Goal: Information Seeking & Learning: Learn about a topic

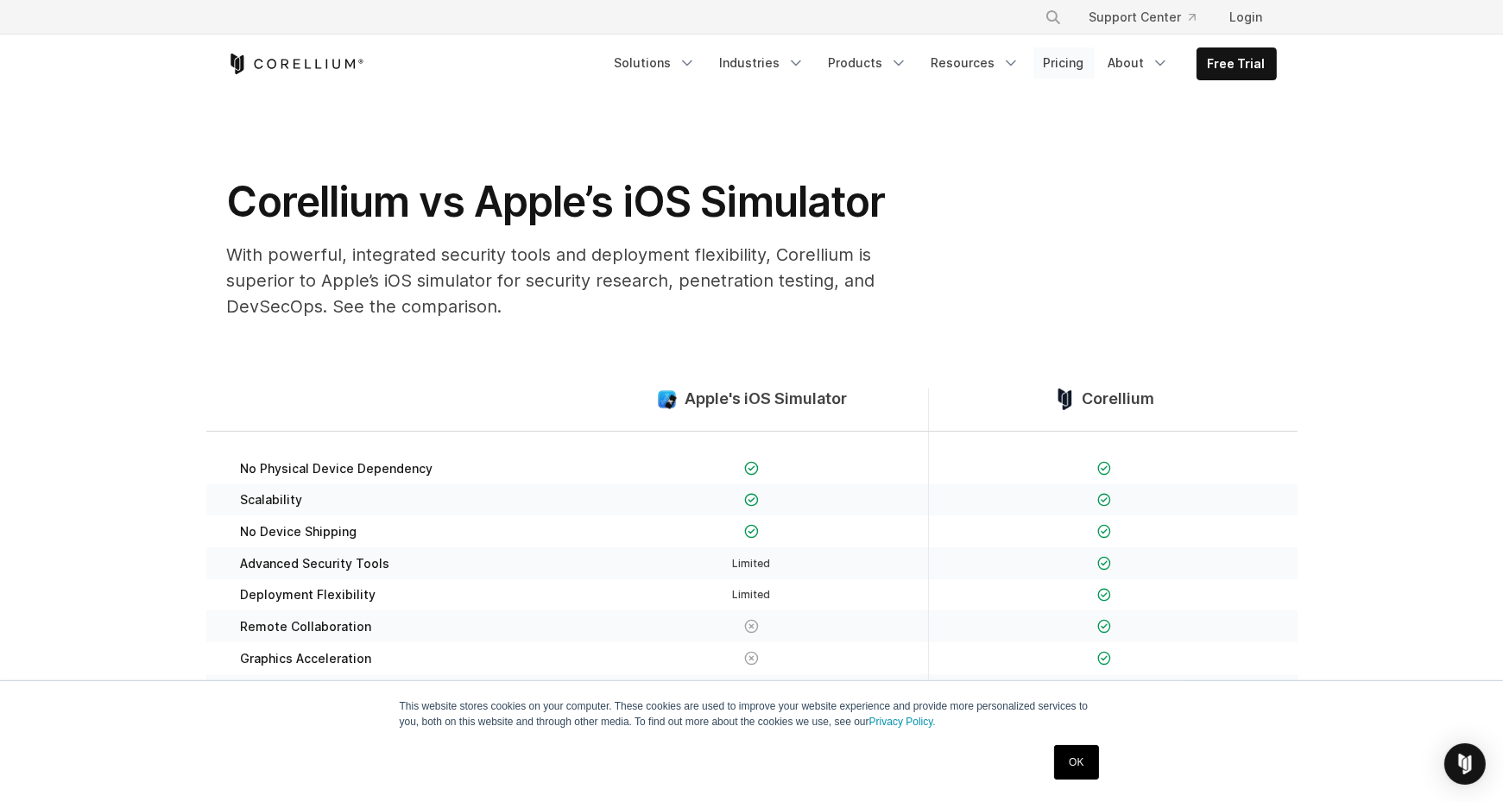
click at [1054, 72] on link "Pricing" at bounding box center [1063, 62] width 61 height 31
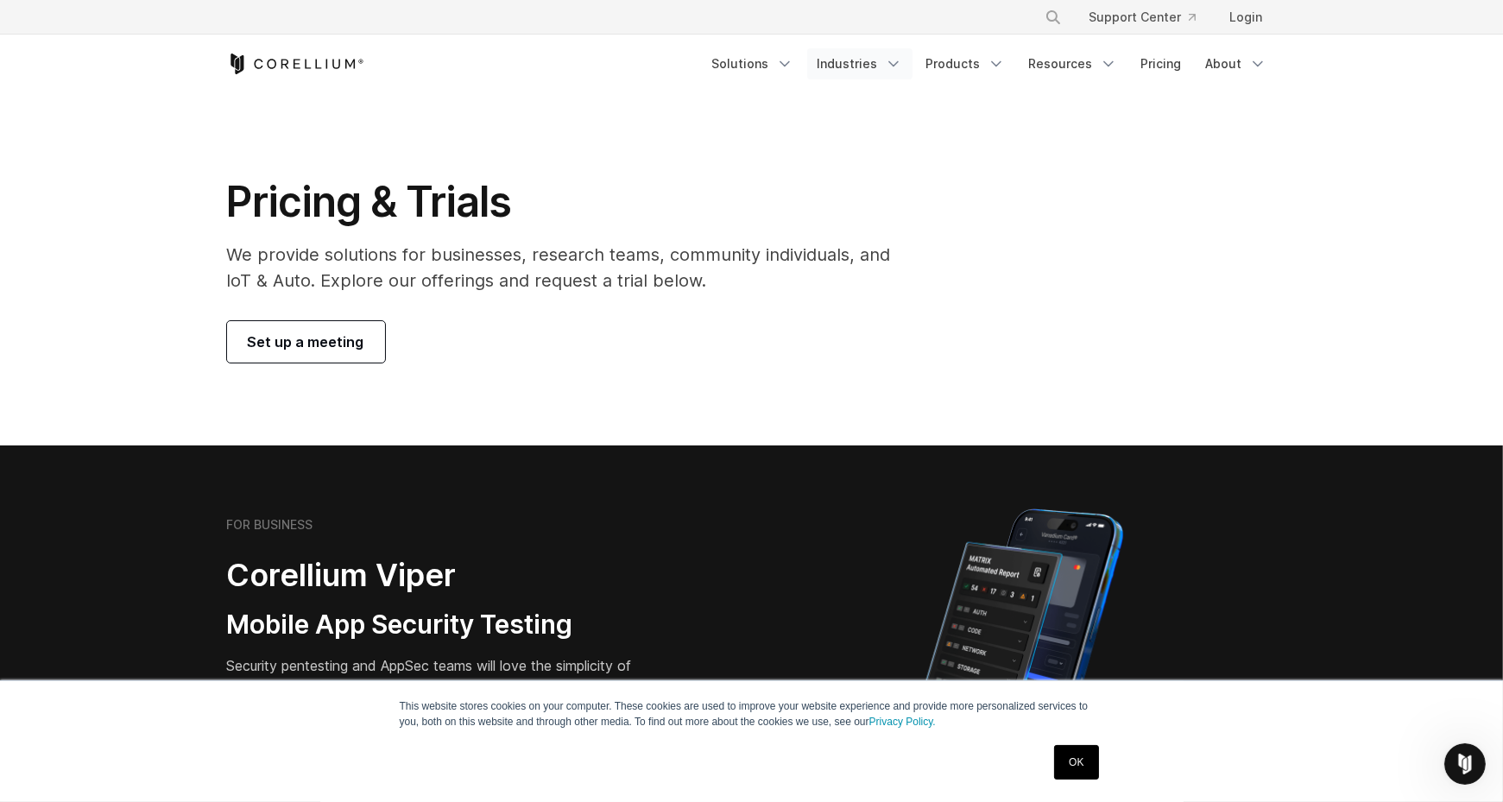
click at [899, 58] on icon "Navigation Menu" at bounding box center [893, 63] width 17 height 17
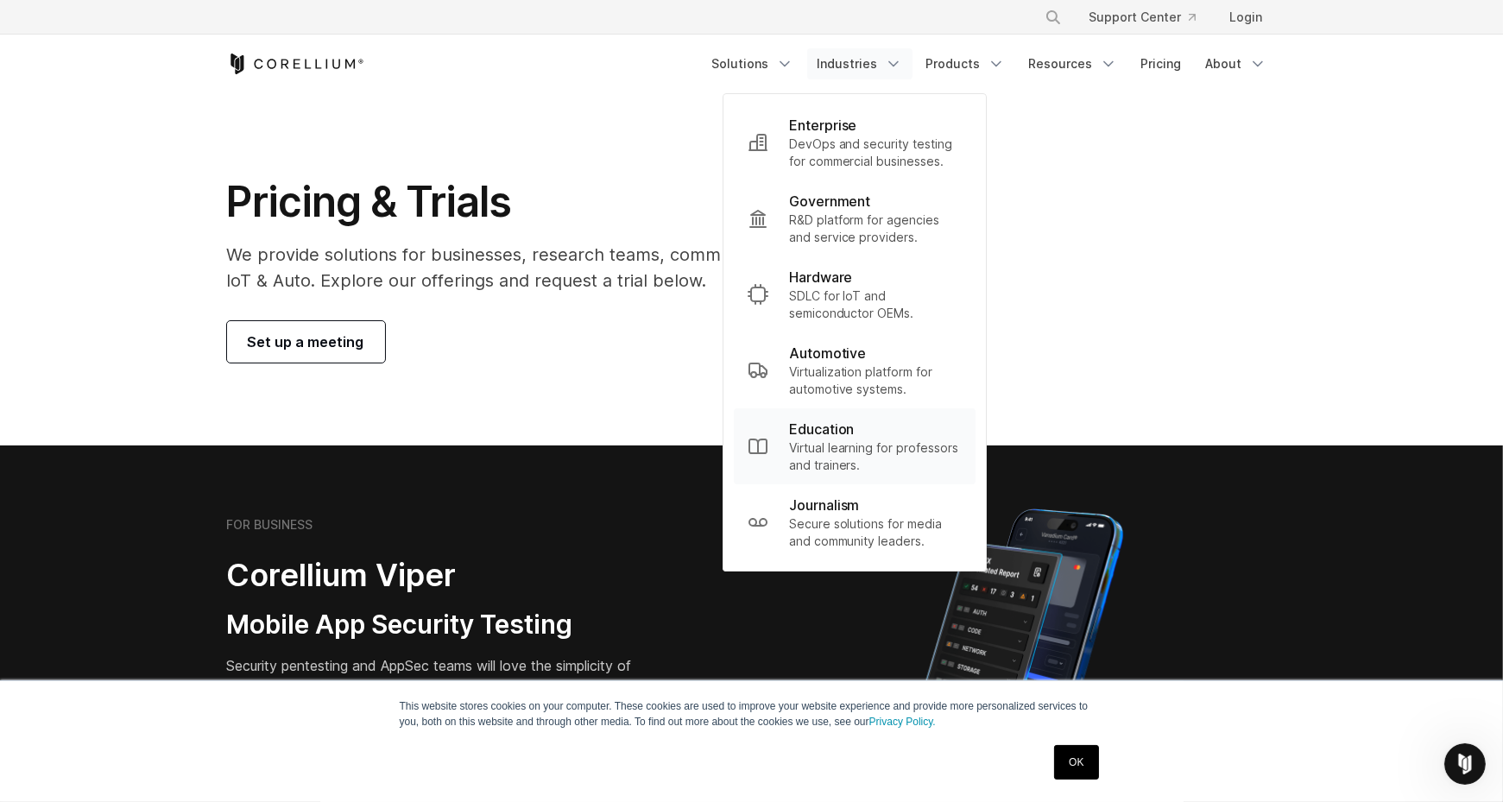
click at [862, 439] on p "Virtual learning for professors and trainers." at bounding box center [875, 456] width 173 height 35
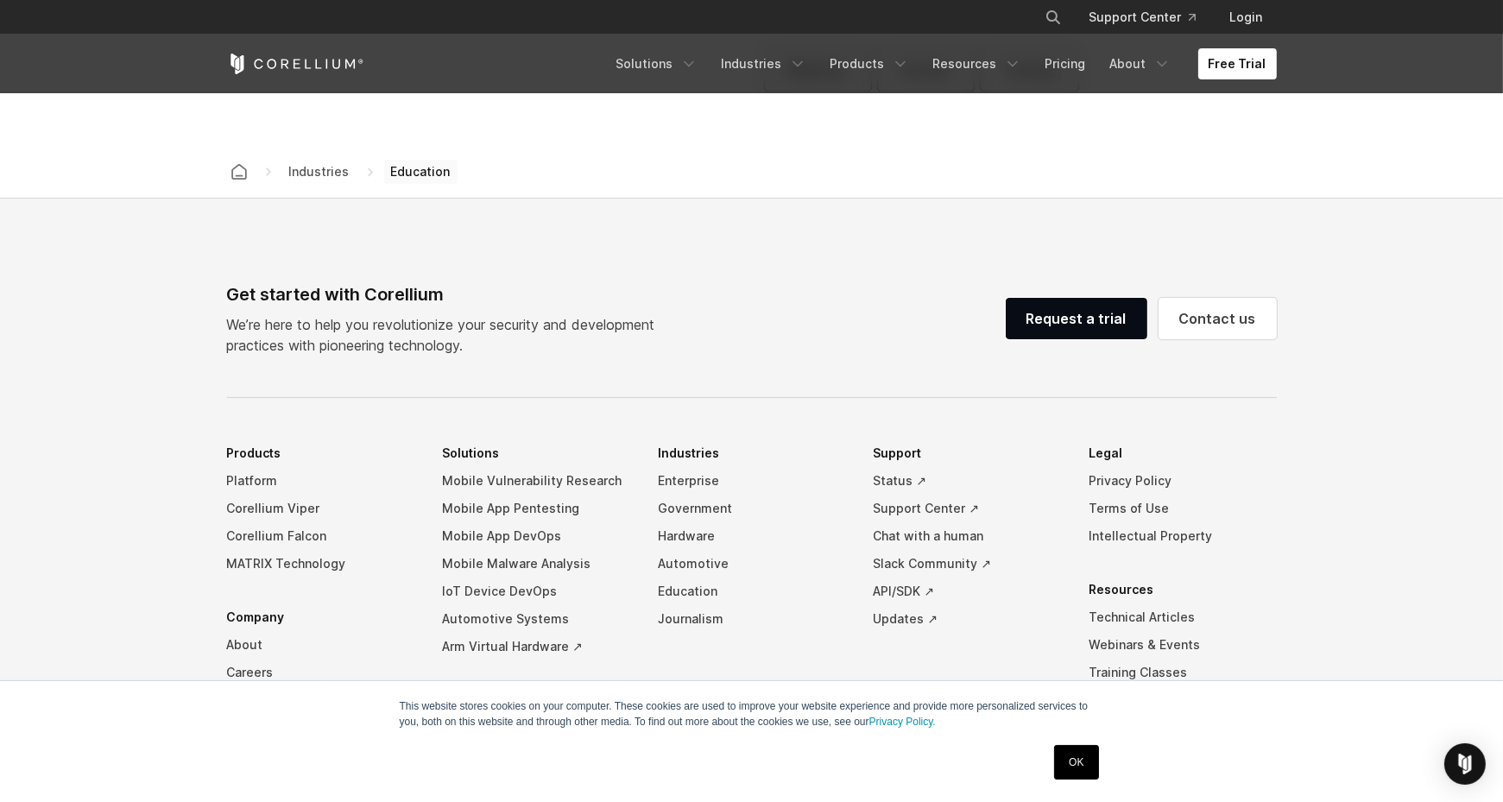
scroll to position [5205, 0]
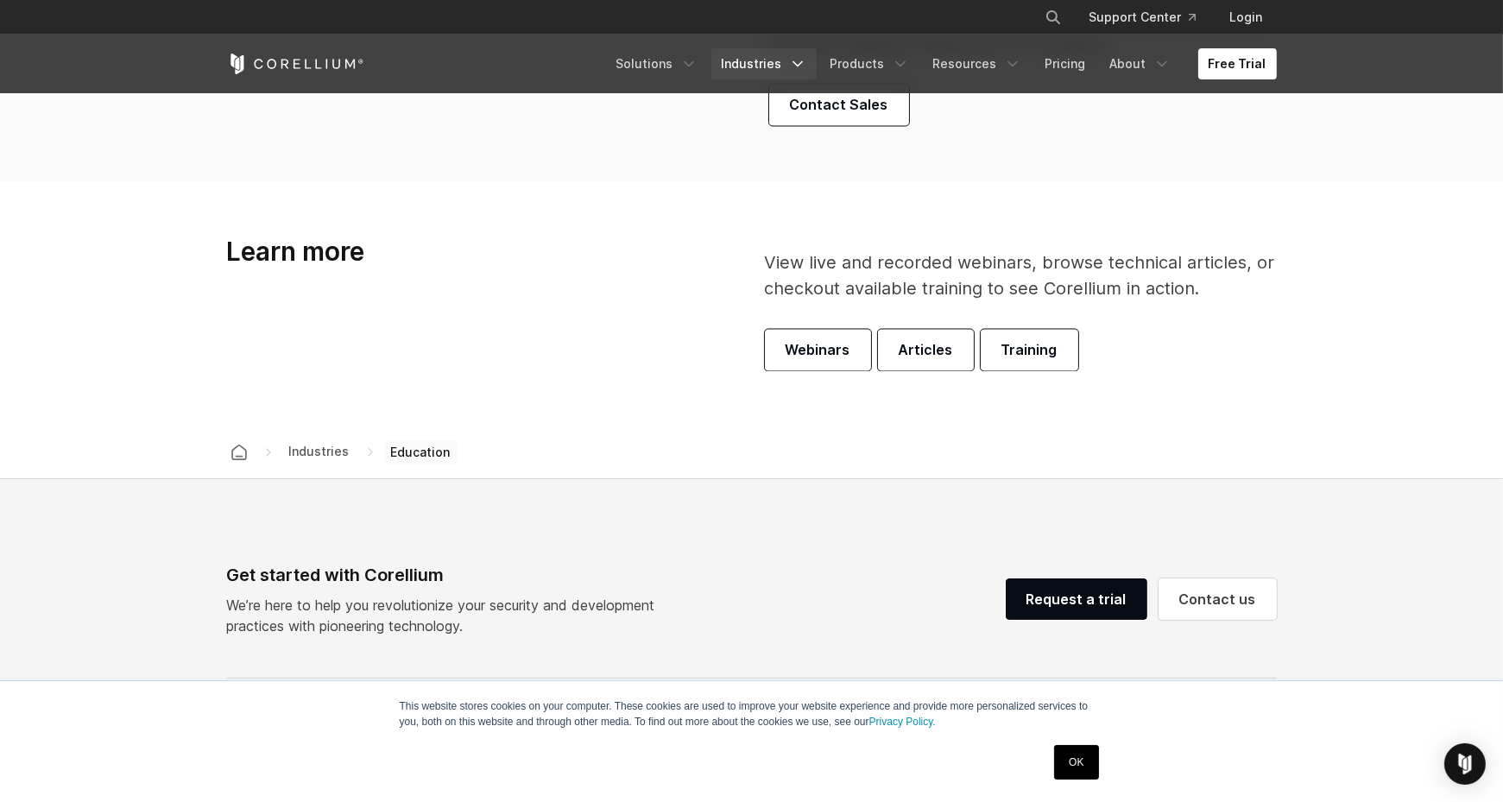
click at [779, 60] on link "Industries" at bounding box center [763, 63] width 105 height 31
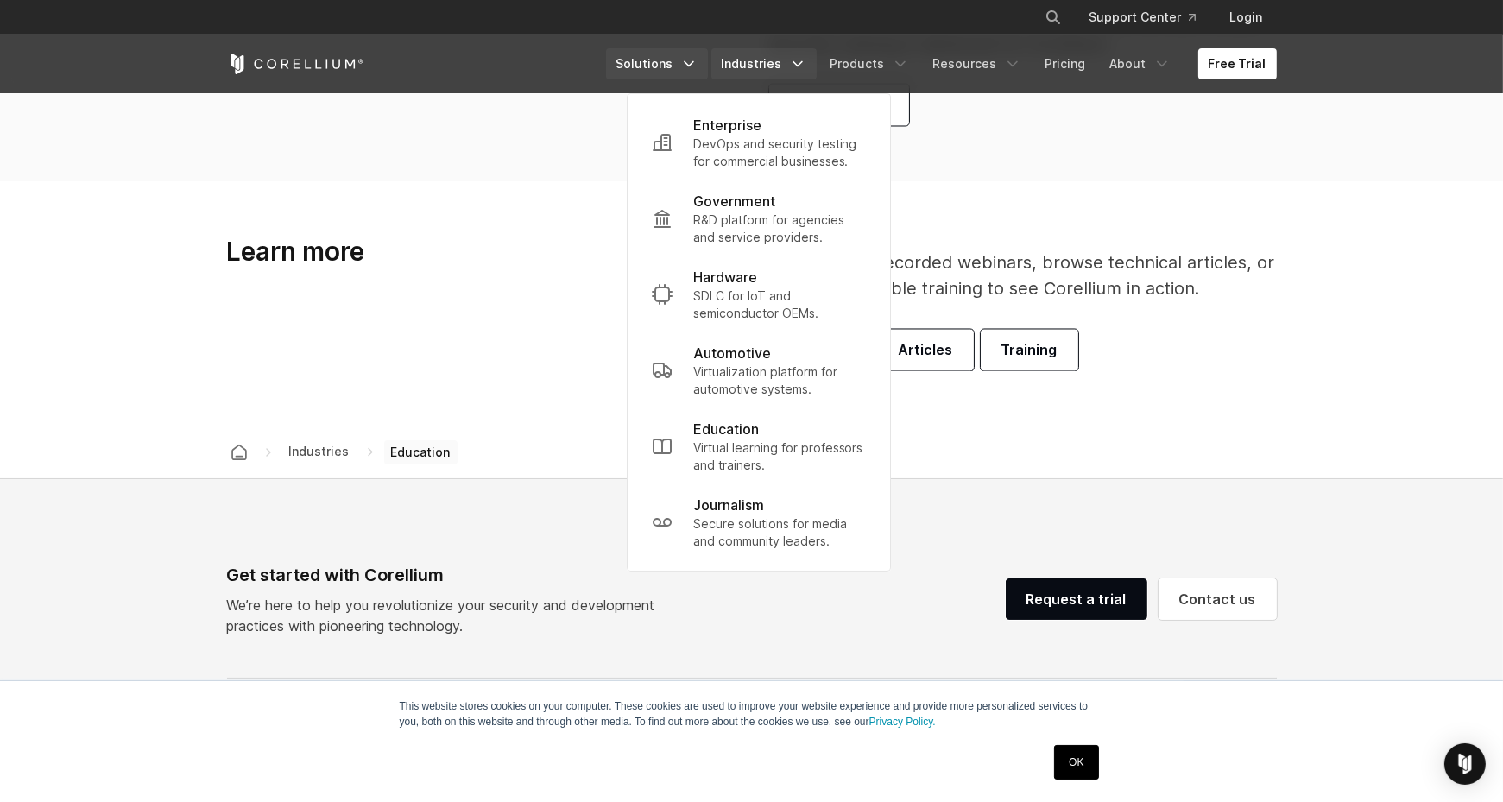
click at [696, 78] on link "Solutions" at bounding box center [657, 63] width 102 height 31
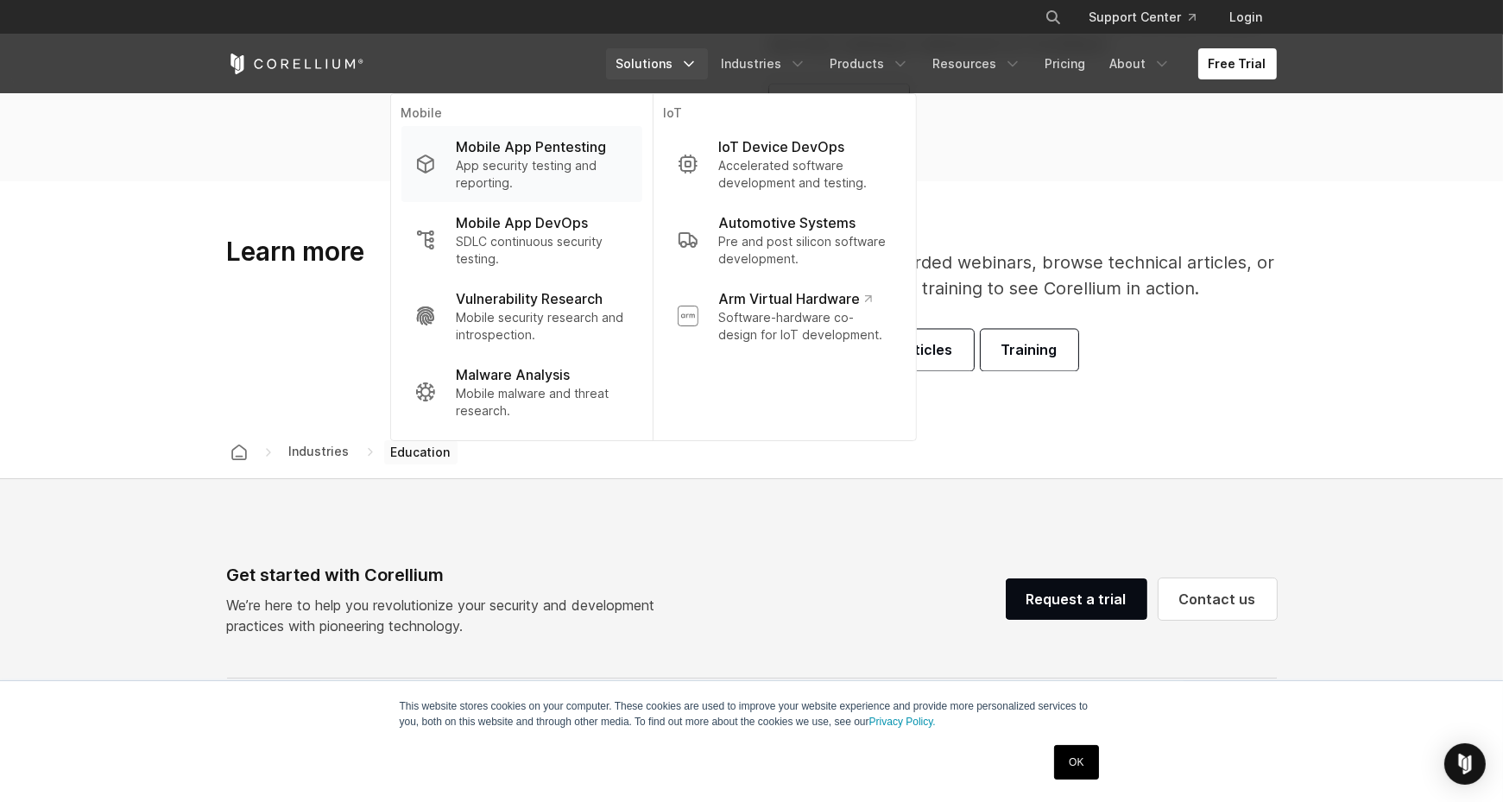
click at [577, 150] on p "Mobile App Pentesting" at bounding box center [531, 146] width 150 height 21
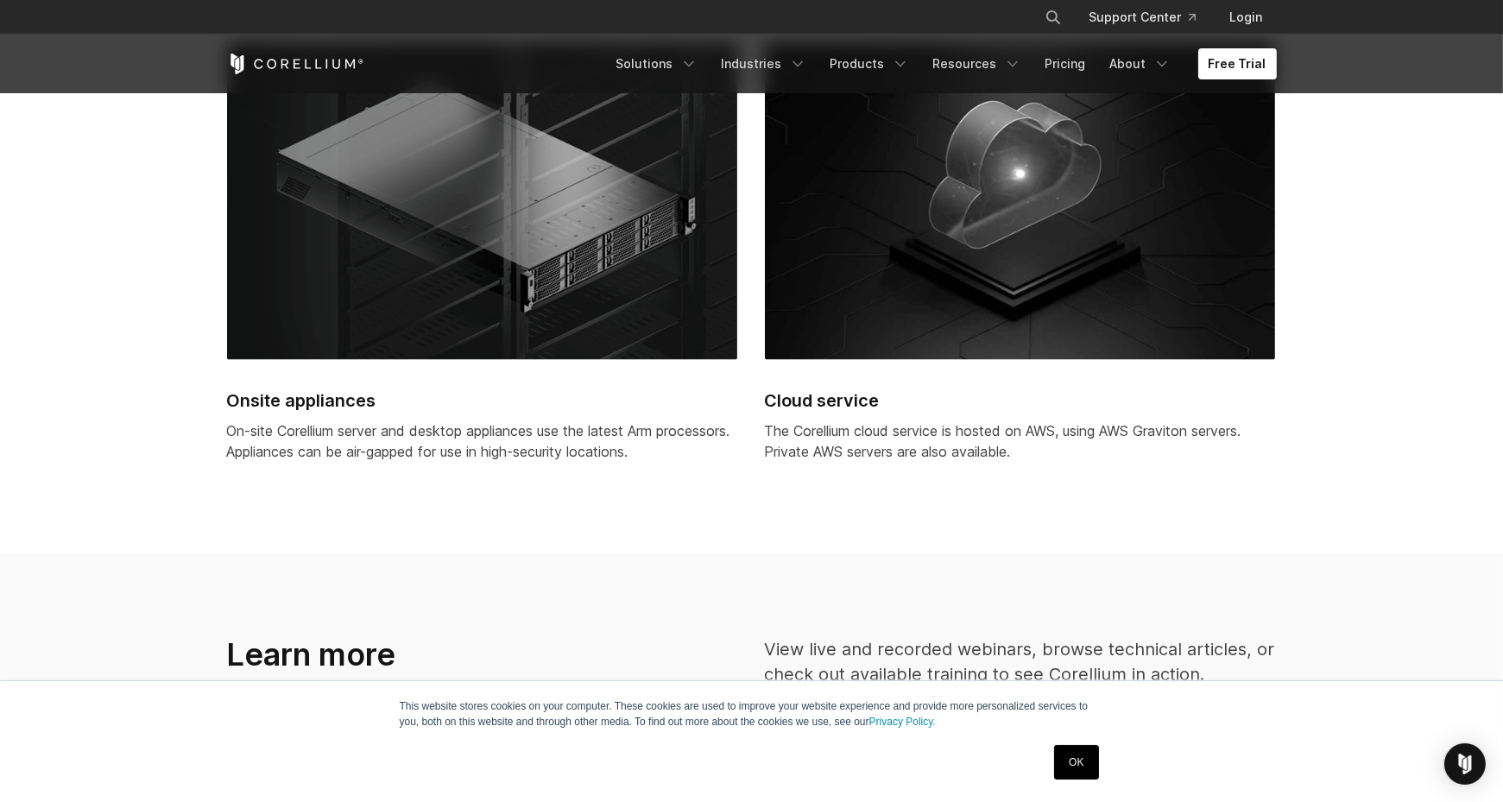
scroll to position [4334, 0]
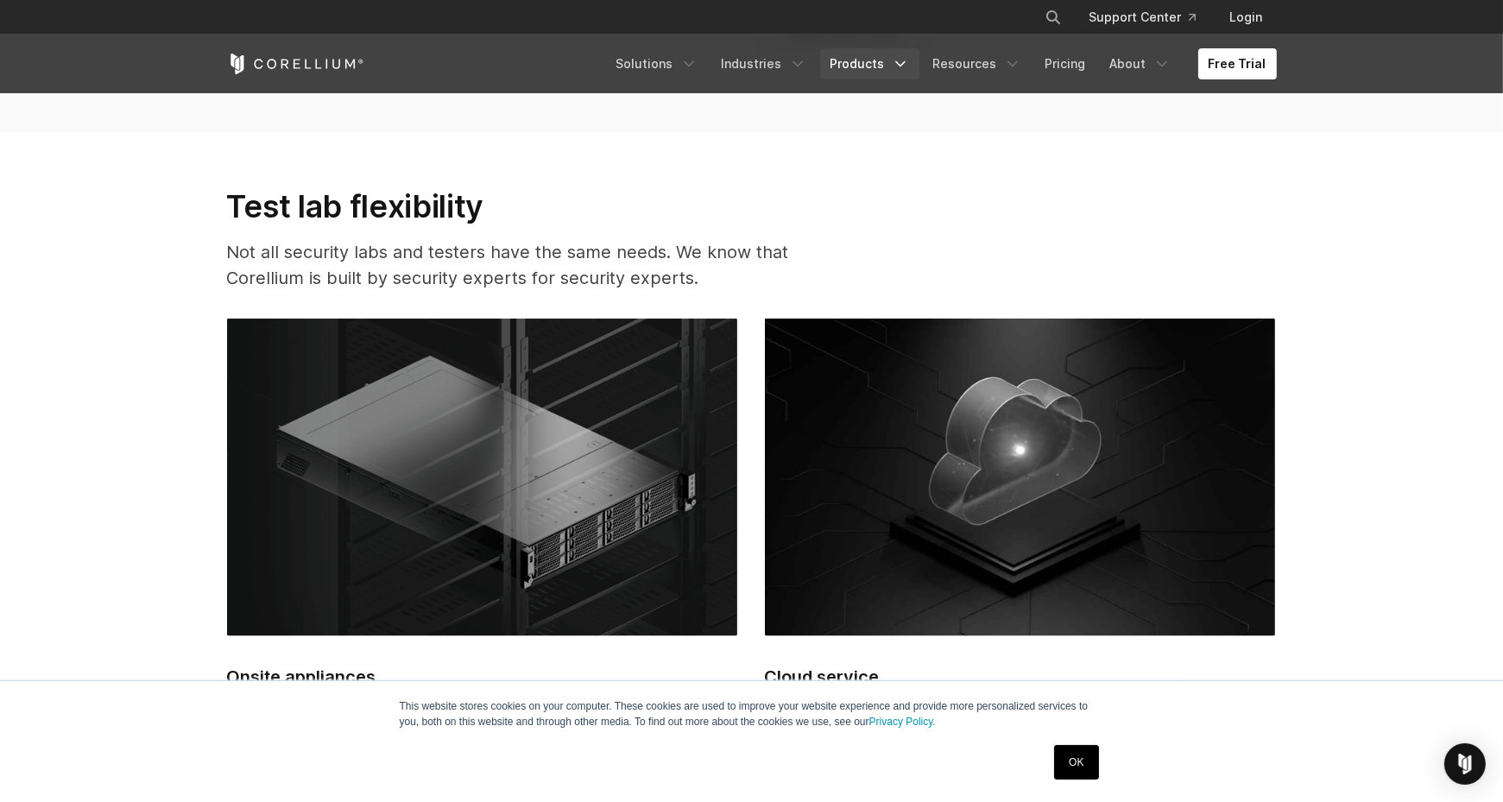
click at [919, 52] on link "Products" at bounding box center [869, 63] width 99 height 31
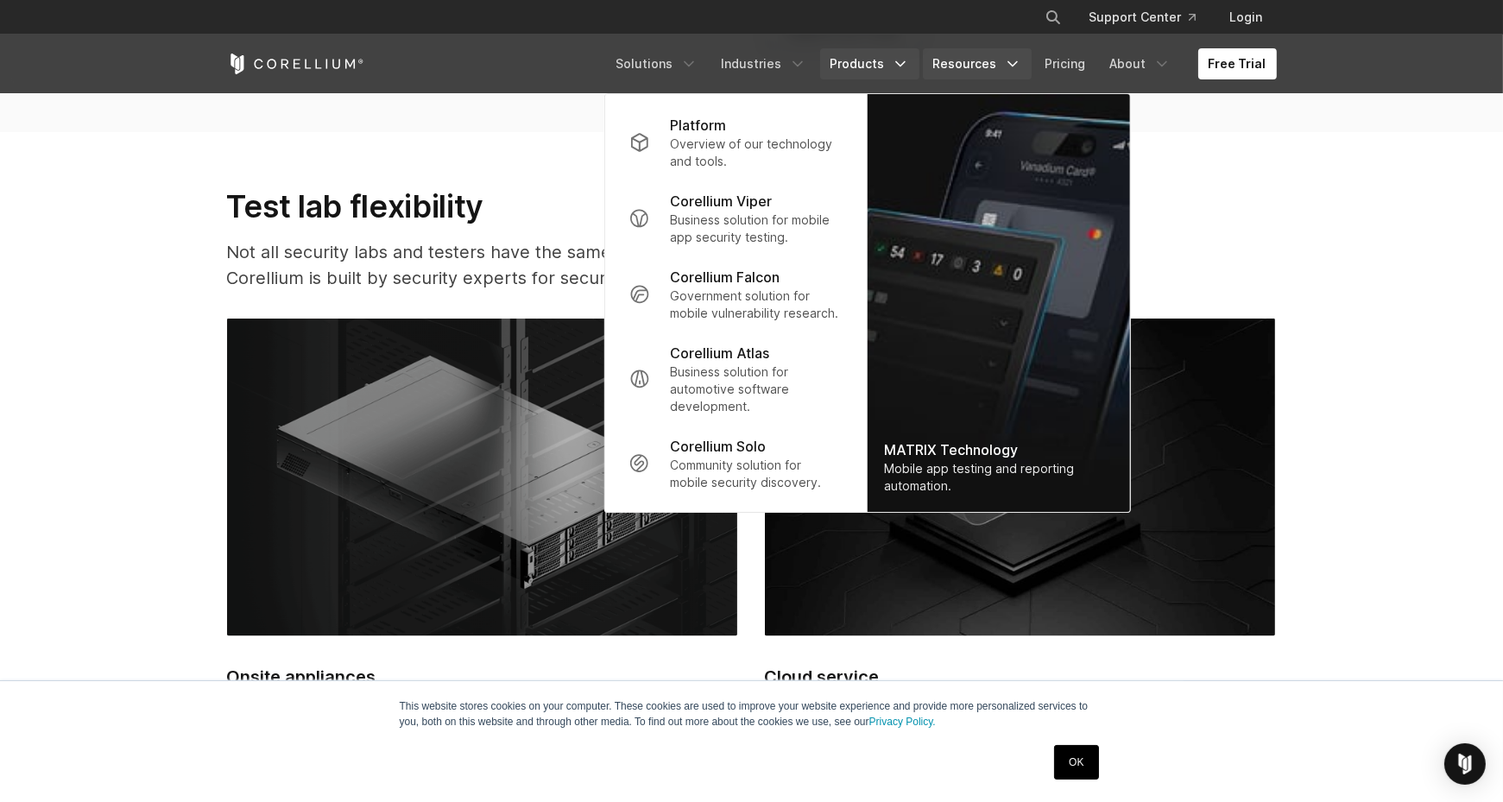
click at [970, 61] on link "Resources" at bounding box center [977, 63] width 109 height 31
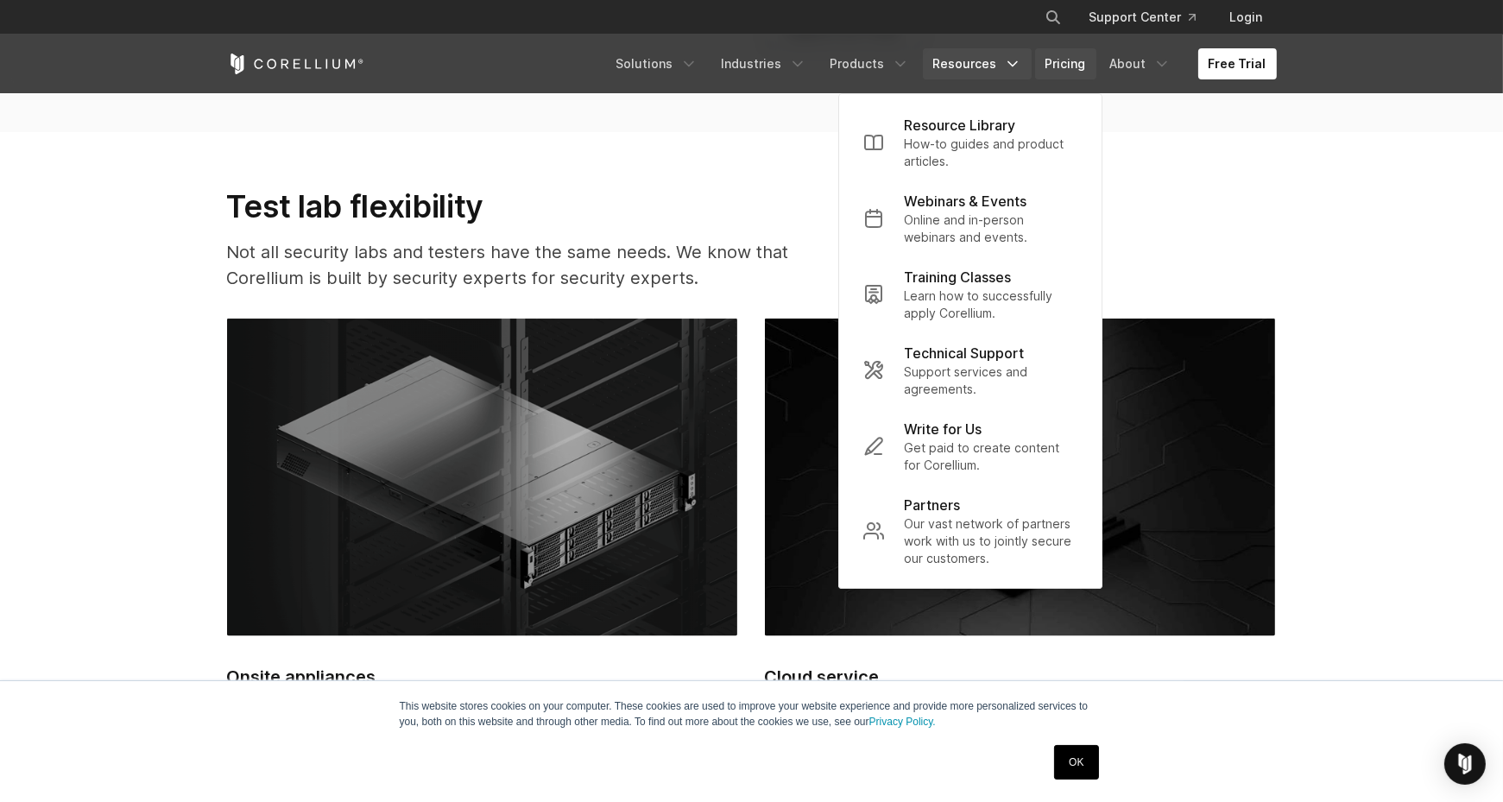
click at [1071, 66] on link "Pricing" at bounding box center [1065, 63] width 61 height 31
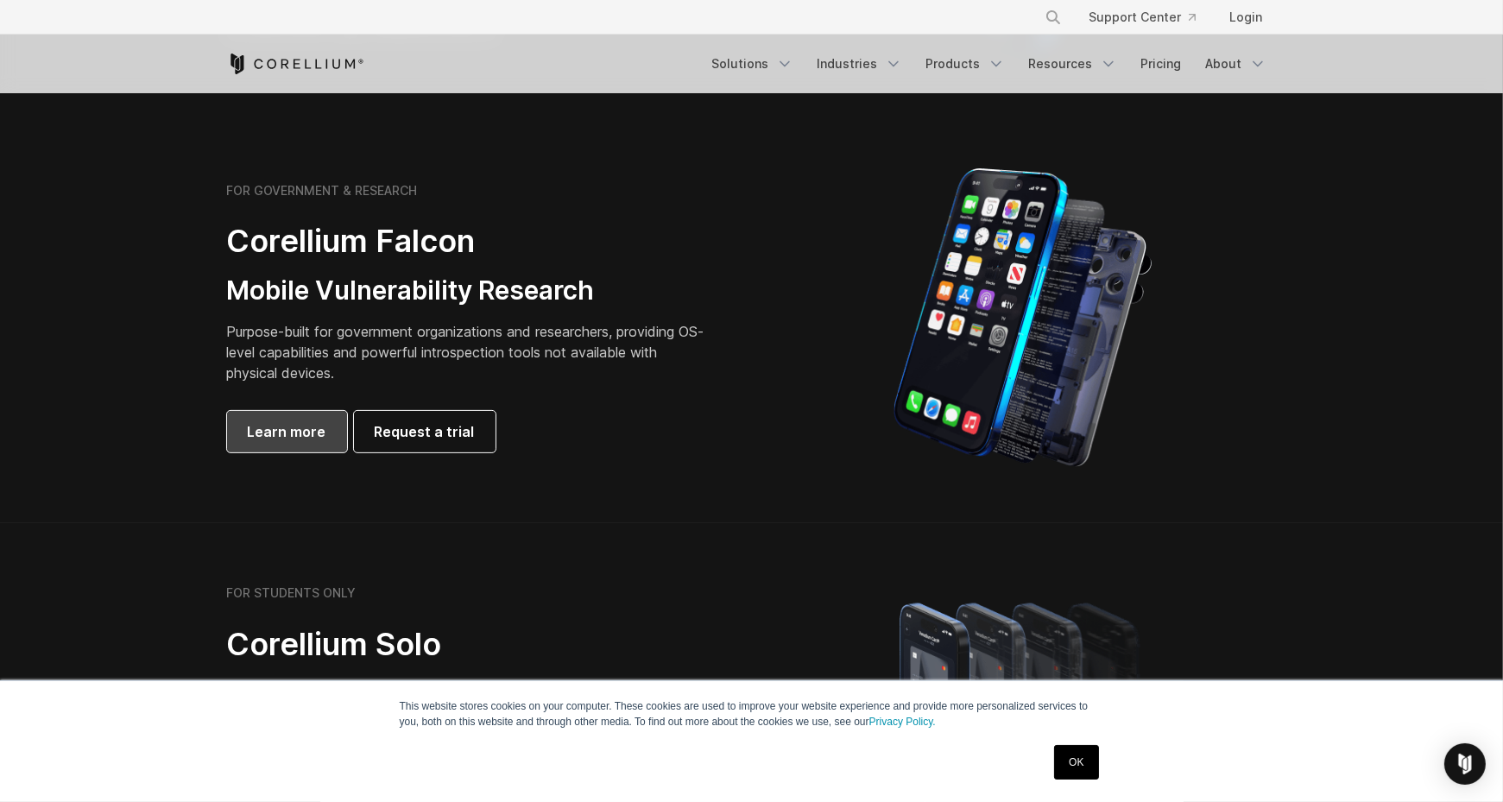
scroll to position [1036, 0]
